Goal: Navigation & Orientation: Understand site structure

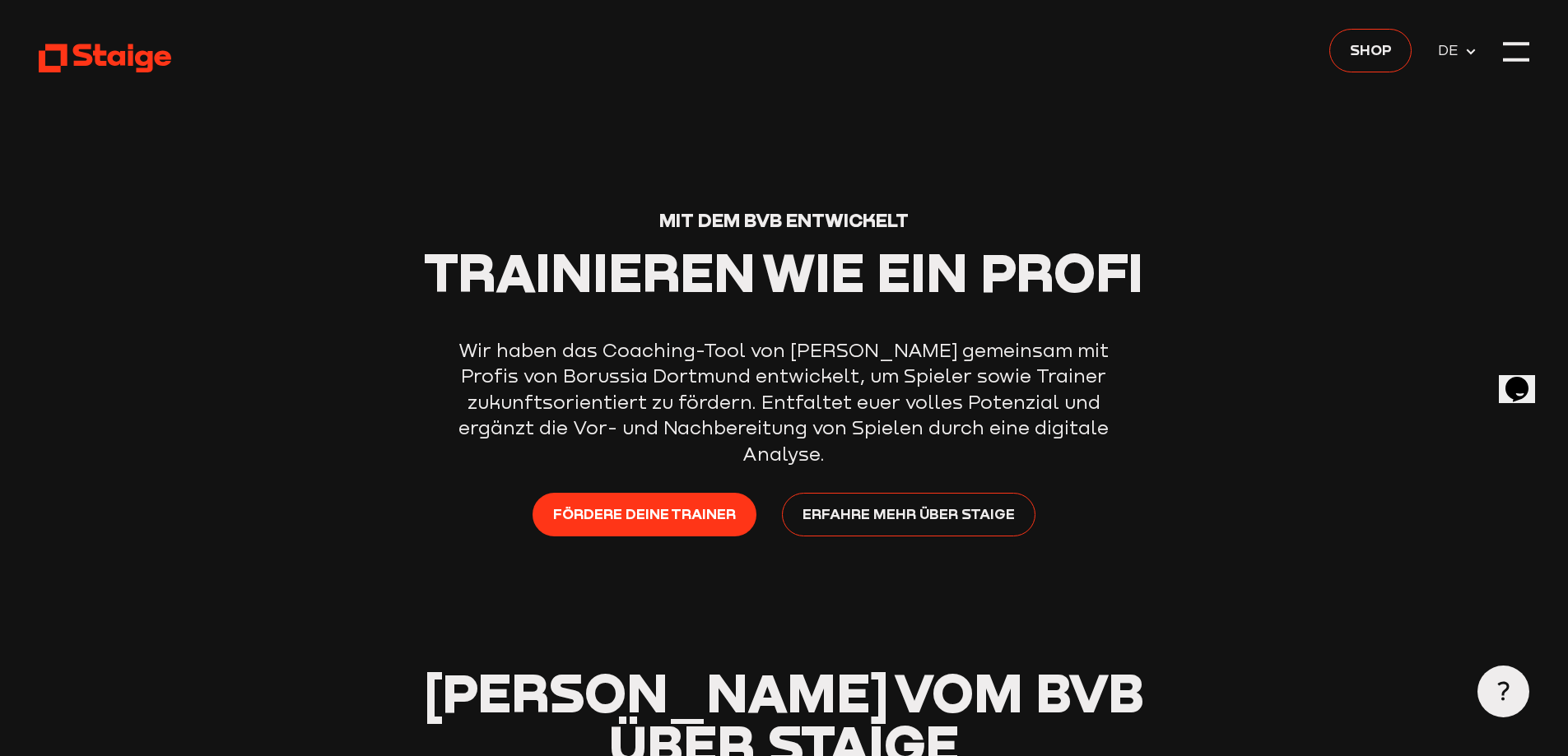
click at [122, 58] on use at bounding box center [105, 59] width 132 height 28
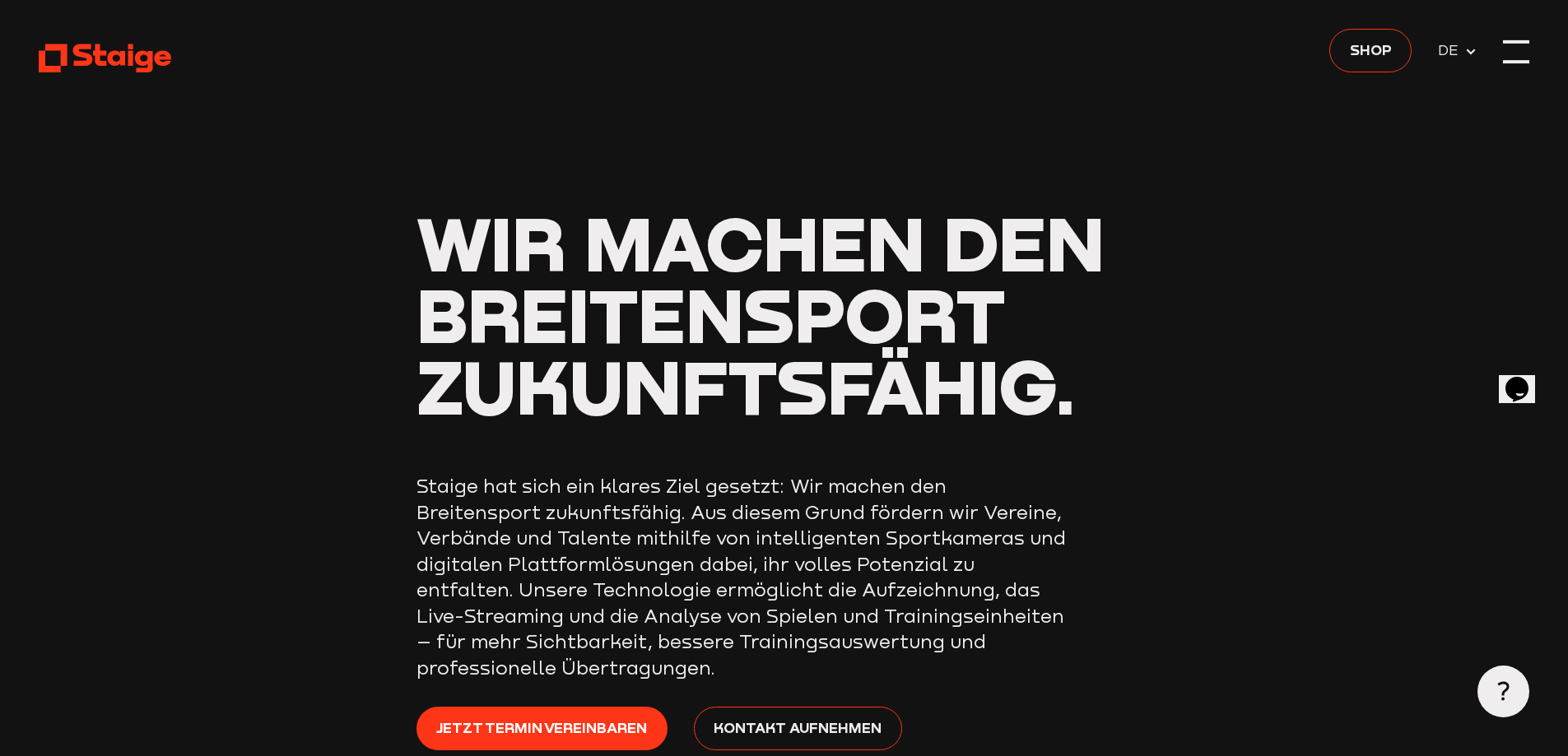
click at [1518, 47] on div at bounding box center [1517, 52] width 27 height 27
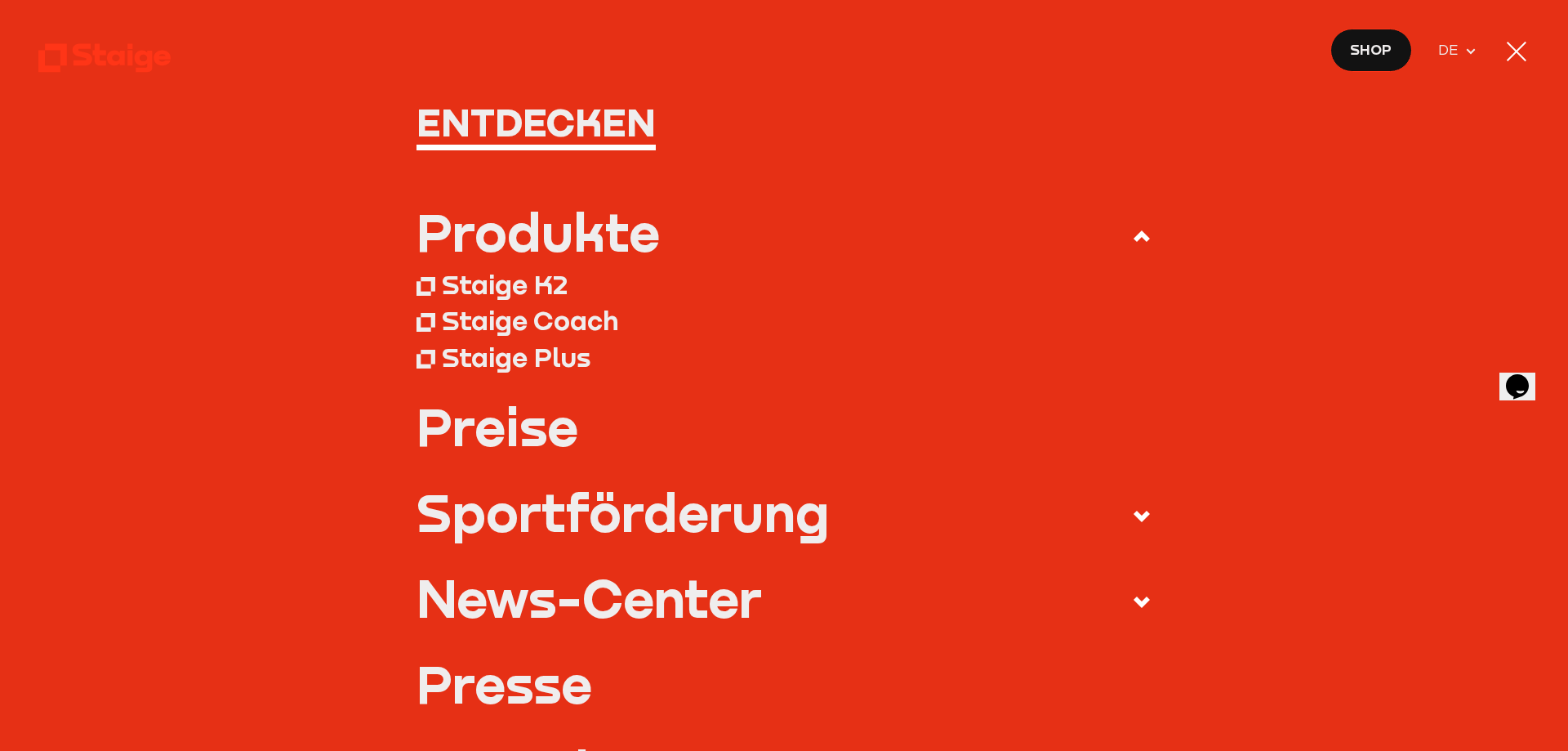
scroll to position [163, 0]
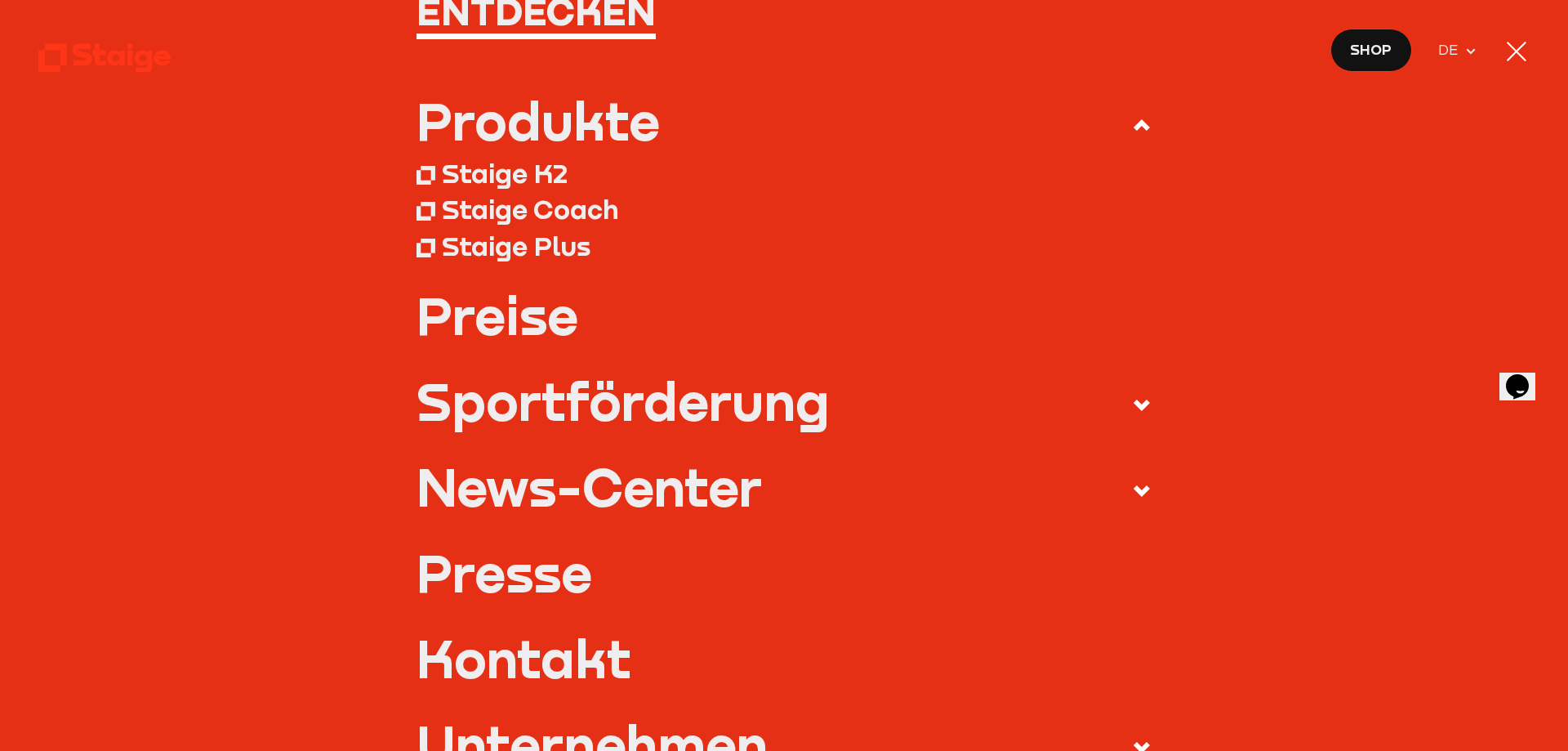
click at [82, 36] on div "Entdecken Produkte Staige K2" at bounding box center [784, 655] width 1491 height 1327
click at [92, 64] on icon at bounding box center [104, 58] width 131 height 32
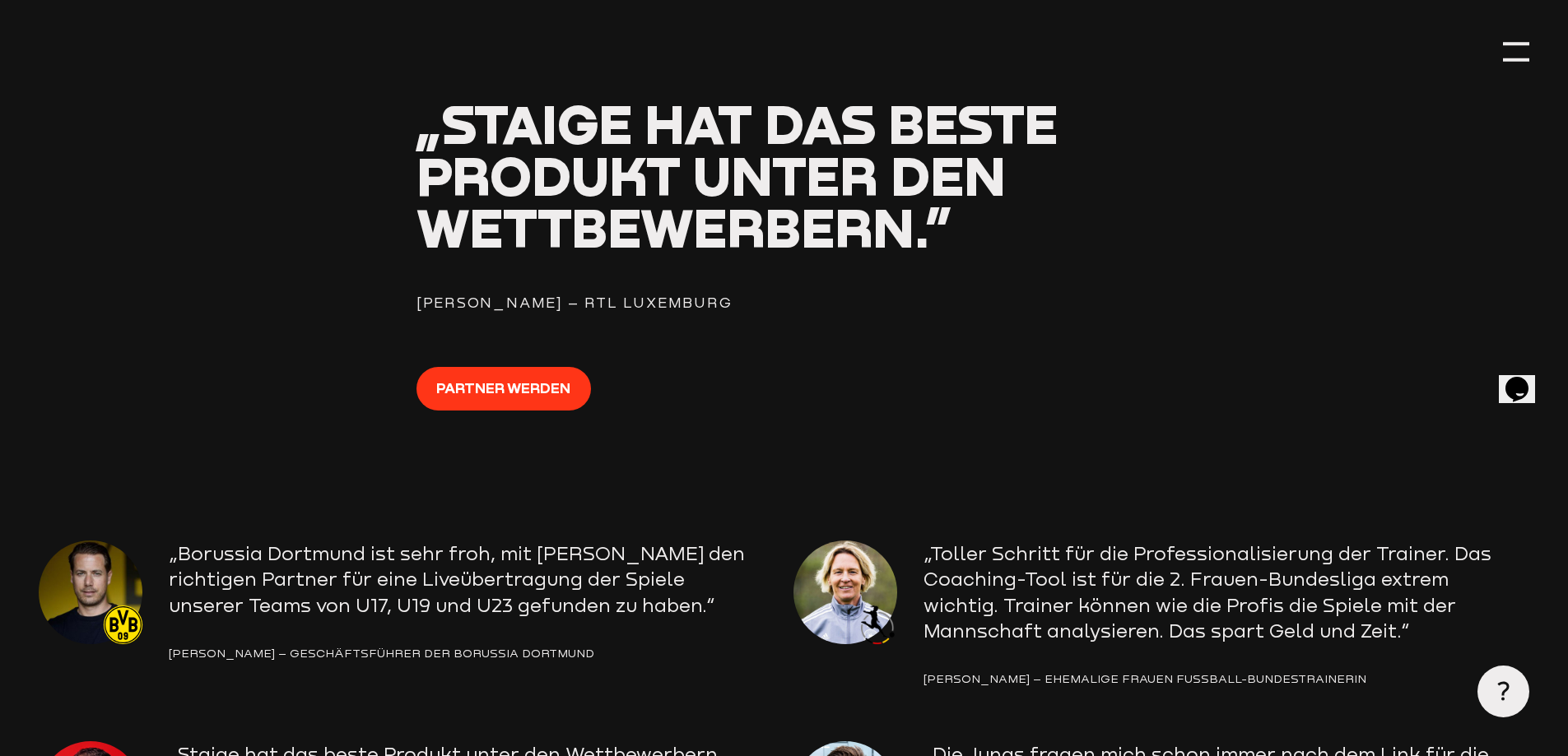
scroll to position [2550, 0]
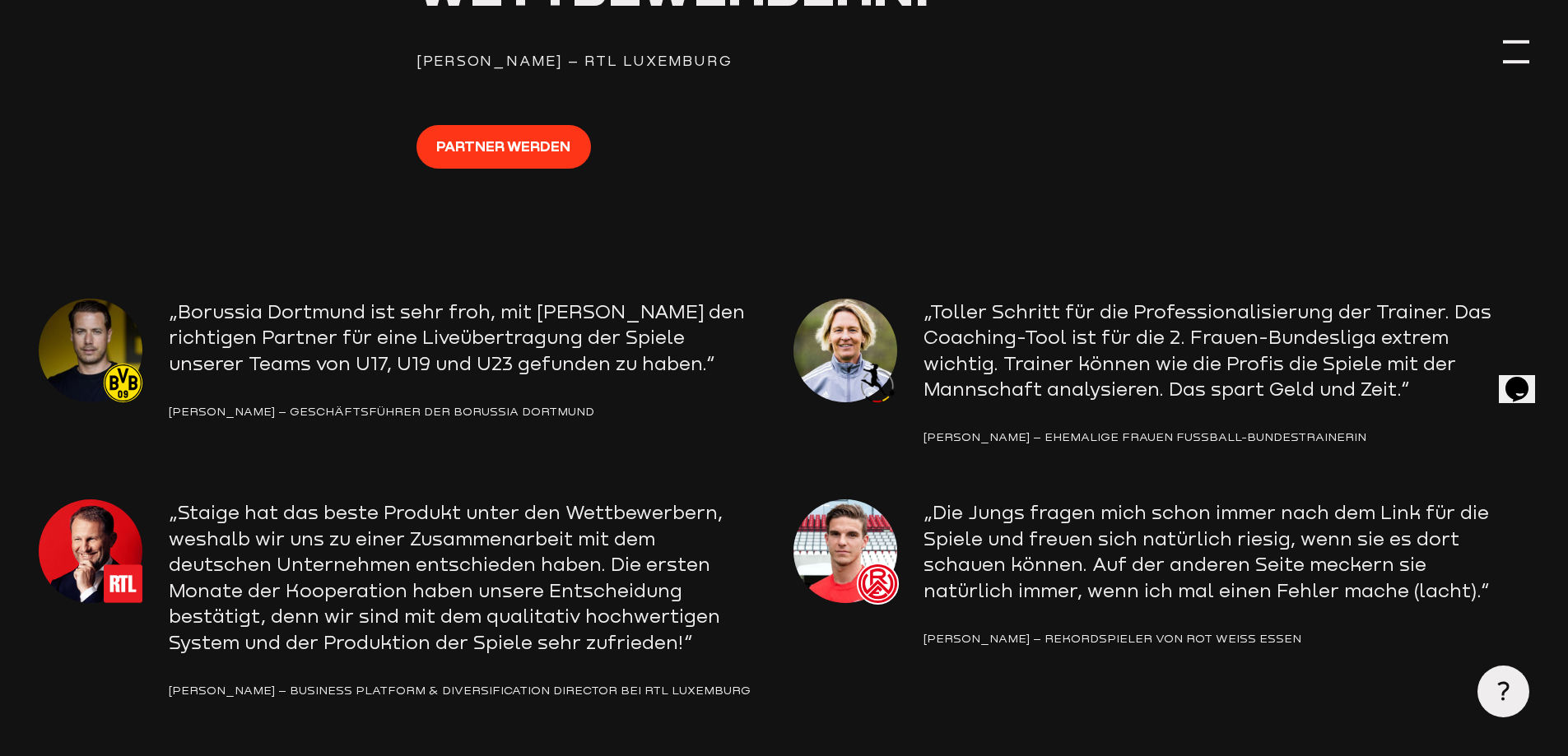
click at [1512, 51] on div at bounding box center [1517, 52] width 27 height 27
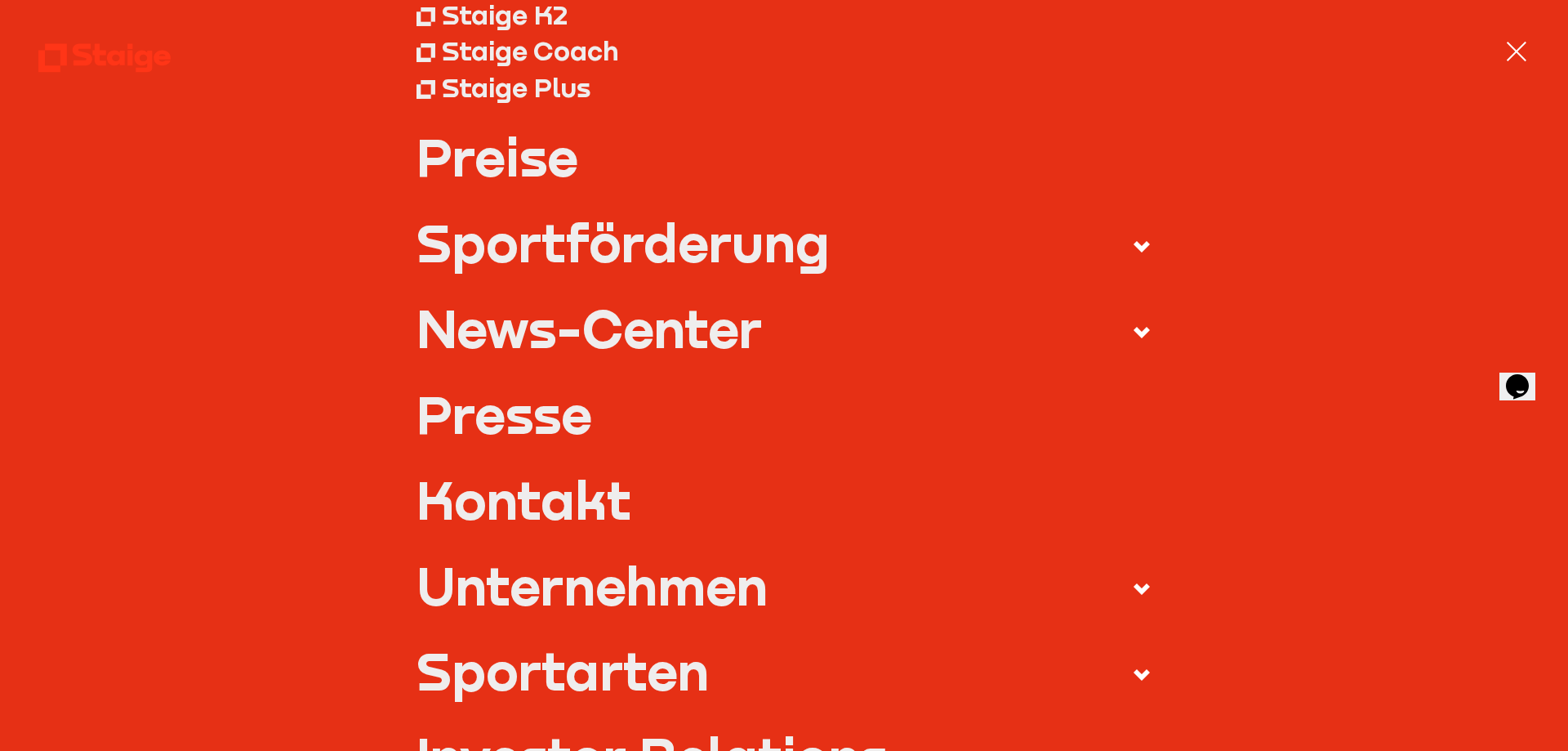
scroll to position [0, 0]
